Goal: Task Accomplishment & Management: Use online tool/utility

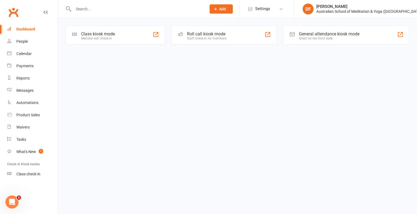
click at [92, 34] on div "Class kiosk mode" at bounding box center [98, 33] width 34 height 5
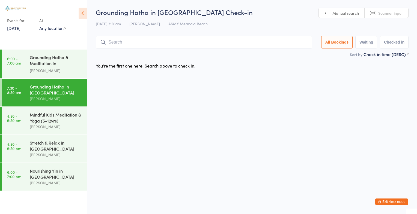
click at [389, 14] on span "Scanner input" at bounding box center [390, 12] width 25 height 5
type input "2767"
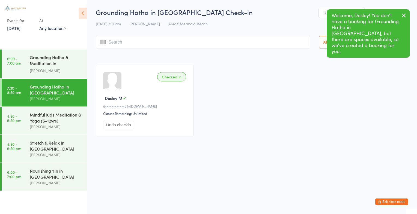
click at [405, 14] on icon "button" at bounding box center [403, 15] width 7 height 7
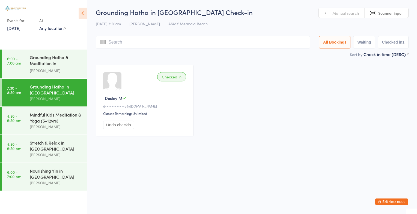
click at [350, 11] on span "Manual search" at bounding box center [345, 12] width 26 height 5
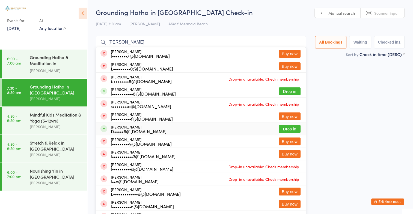
type input "[PERSON_NAME]"
click at [293, 128] on button "Drop in" at bounding box center [289, 129] width 22 height 8
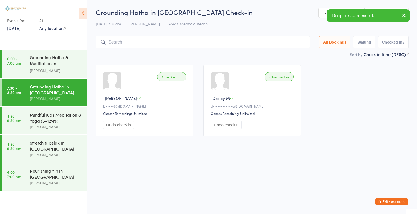
click at [404, 15] on icon "button" at bounding box center [403, 15] width 7 height 7
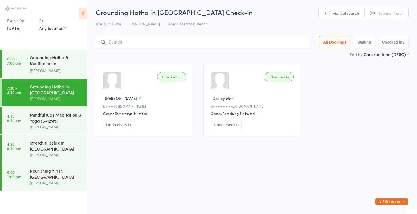
click at [401, 14] on span "Scanner input" at bounding box center [390, 12] width 25 height 5
type input "2191"
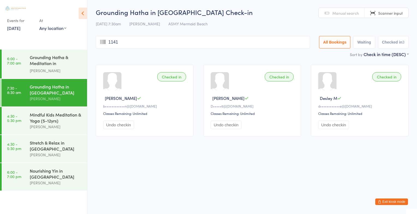
type input "1141"
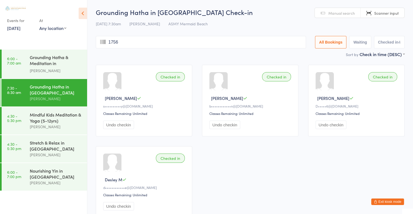
type input "1756"
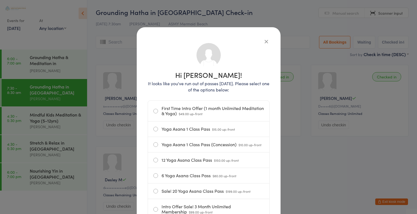
click at [264, 42] on icon "button" at bounding box center [266, 41] width 6 height 6
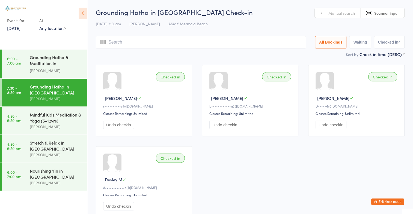
click at [111, 42] on input "search" at bounding box center [201, 42] width 210 height 13
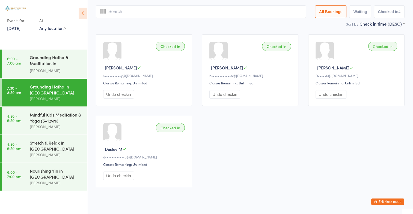
scroll to position [36, 0]
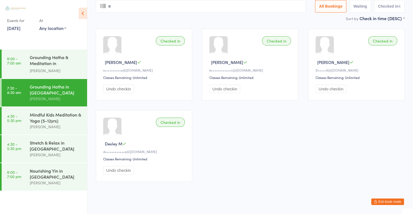
type input "el"
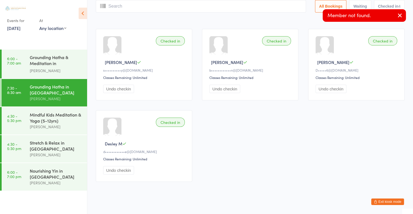
scroll to position [0, 0]
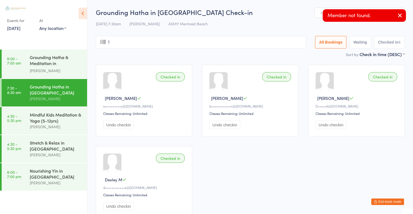
type input "la"
click at [401, 15] on icon "button" at bounding box center [399, 15] width 7 height 7
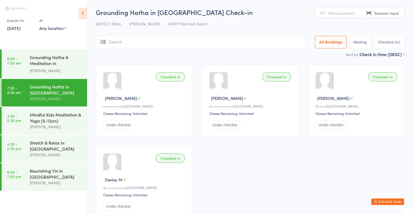
click at [346, 14] on span "Manual search" at bounding box center [341, 12] width 26 height 5
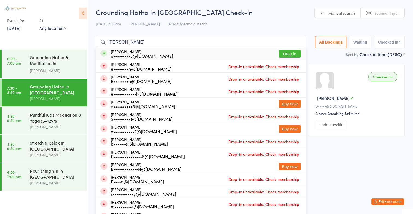
type input "[PERSON_NAME]"
click at [296, 51] on button "Drop in" at bounding box center [289, 54] width 22 height 8
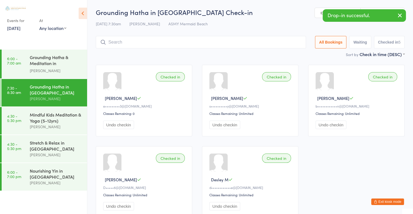
click at [399, 14] on icon "button" at bounding box center [399, 15] width 7 height 7
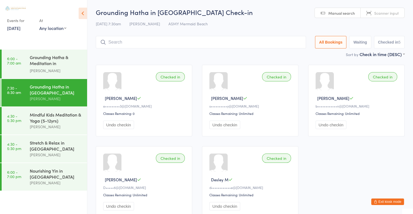
click at [109, 44] on input "search" at bounding box center [201, 42] width 210 height 13
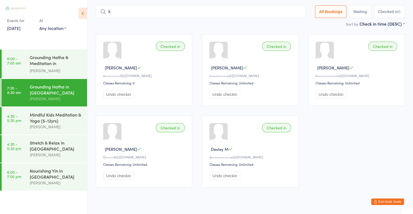
scroll to position [35, 0]
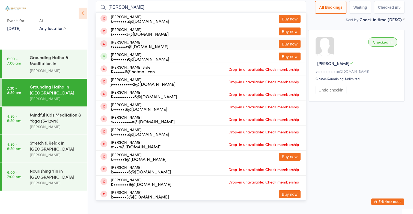
type input "[PERSON_NAME]"
